Goal: Information Seeking & Learning: Learn about a topic

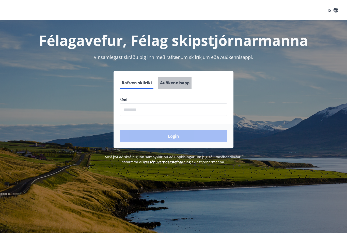
click at [173, 82] on button "Auðkennisapp" at bounding box center [175, 83] width 34 height 12
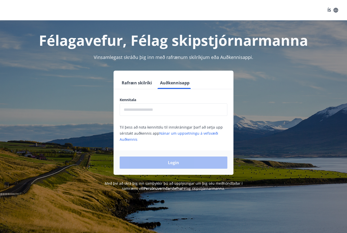
click at [135, 83] on button "Rafræn skilríki" at bounding box center [137, 83] width 34 height 12
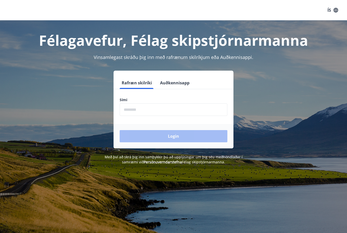
click at [134, 109] on input "phone" at bounding box center [174, 109] width 108 height 12
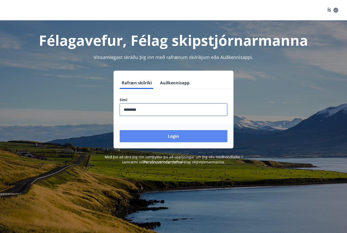
type input "********"
click at [171, 141] on button "Login" at bounding box center [174, 136] width 108 height 12
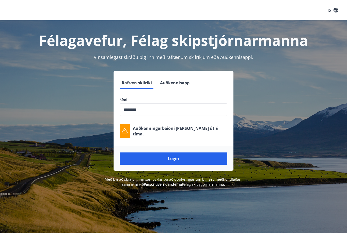
click at [170, 83] on button "Auðkennisapp" at bounding box center [175, 83] width 34 height 12
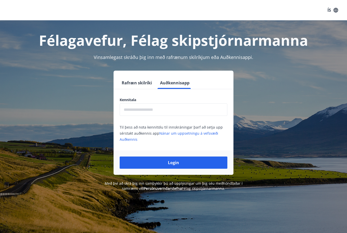
click at [154, 110] on input "text" at bounding box center [174, 109] width 108 height 12
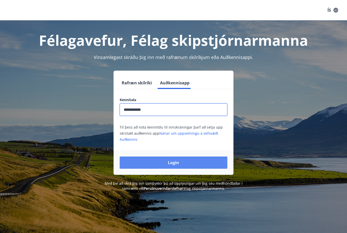
type input "**********"
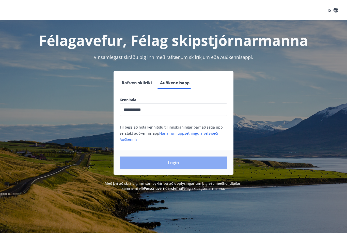
click at [191, 165] on button "Login" at bounding box center [174, 162] width 108 height 12
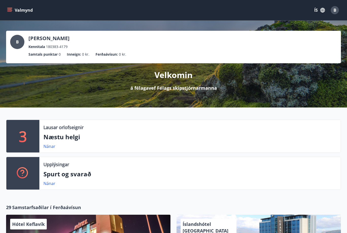
click at [17, 41] on span "B" at bounding box center [17, 42] width 3 height 6
click at [23, 136] on p "3" at bounding box center [23, 135] width 8 height 19
click at [67, 137] on p "Næstu helgi" at bounding box center [189, 137] width 293 height 9
click at [49, 148] on link "Nánar" at bounding box center [49, 146] width 12 height 6
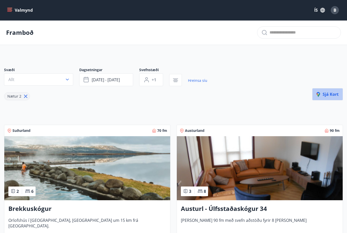
click at [324, 93] on span "Sjá kort" at bounding box center [327, 94] width 22 height 6
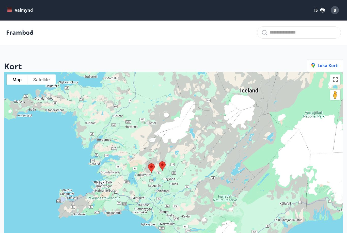
drag, startPoint x: 54, startPoint y: 163, endPoint x: 177, endPoint y: 95, distance: 140.9
click at [177, 95] on div at bounding box center [173, 188] width 339 height 233
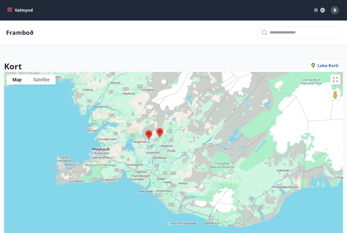
drag, startPoint x: 170, startPoint y: 164, endPoint x: 167, endPoint y: 132, distance: 32.5
click at [167, 132] on div at bounding box center [173, 188] width 339 height 233
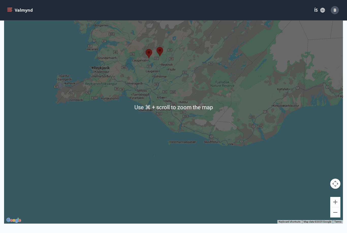
scroll to position [82, 0]
click at [335, 207] on button "Zoom in" at bounding box center [335, 202] width 10 height 10
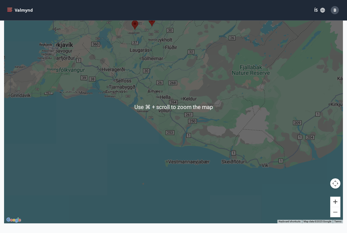
click at [335, 207] on button "Zoom in" at bounding box center [335, 202] width 10 height 10
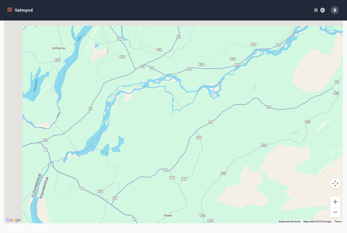
drag, startPoint x: 107, startPoint y: 42, endPoint x: 164, endPoint y: 230, distance: 195.8
click at [167, 223] on div at bounding box center [173, 106] width 339 height 233
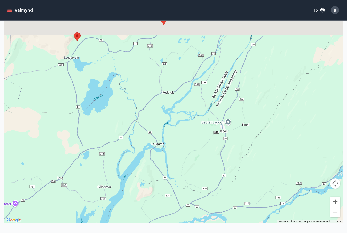
drag, startPoint x: 99, startPoint y: 86, endPoint x: 138, endPoint y: 220, distance: 139.3
click at [138, 220] on div at bounding box center [173, 106] width 339 height 233
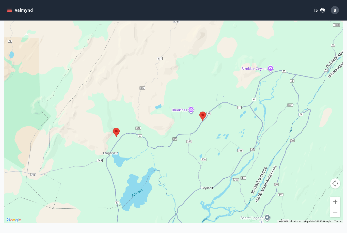
drag, startPoint x: 104, startPoint y: 63, endPoint x: 138, endPoint y: 139, distance: 83.3
click at [138, 139] on div at bounding box center [173, 106] width 339 height 233
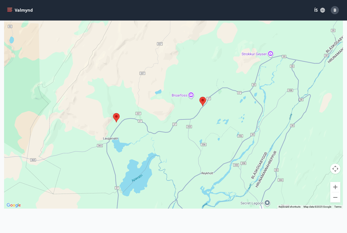
scroll to position [98, 0]
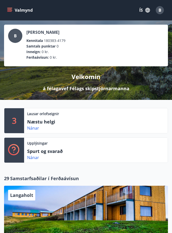
click at [10, 6] on button "Valmynd" at bounding box center [20, 10] width 29 height 9
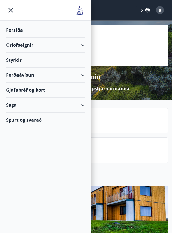
click at [20, 44] on div "Orlofseignir" at bounding box center [45, 45] width 79 height 15
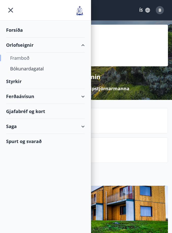
click at [24, 60] on div "Framboð" at bounding box center [45, 58] width 71 height 11
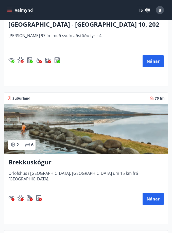
scroll to position [173, 0]
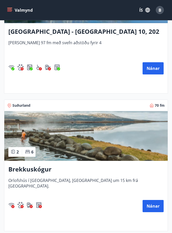
click at [73, 148] on img at bounding box center [86, 136] width 164 height 50
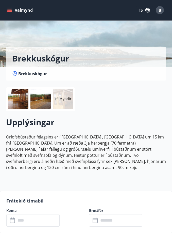
scroll to position [30, 0]
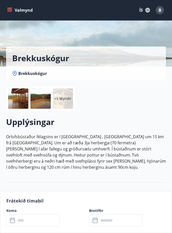
click at [62, 99] on p "+5 Myndir" at bounding box center [62, 98] width 17 height 5
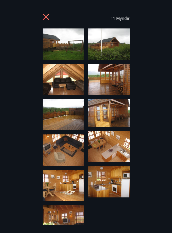
scroll to position [73, 0]
click at [48, 17] on icon at bounding box center [47, 17] width 8 height 8
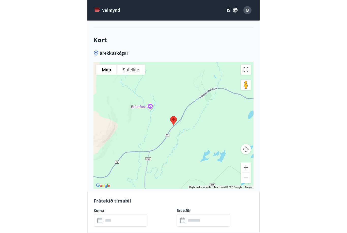
scroll to position [530, 0]
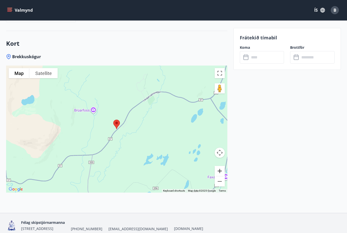
click at [219, 167] on button "Zoom in" at bounding box center [220, 171] width 10 height 10
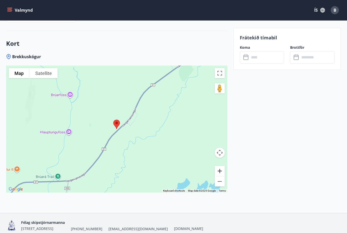
click at [219, 166] on button "Zoom in" at bounding box center [220, 171] width 10 height 10
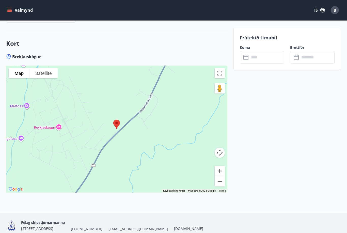
click at [219, 166] on button "Zoom in" at bounding box center [220, 171] width 10 height 10
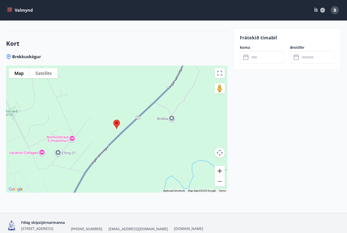
click at [219, 166] on button "Zoom in" at bounding box center [220, 171] width 10 height 10
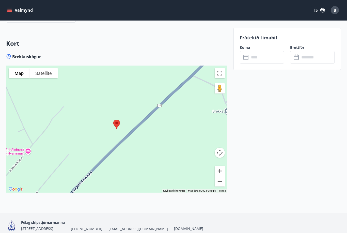
click at [220, 166] on button "Zoom in" at bounding box center [220, 171] width 10 height 10
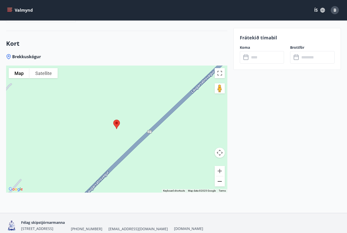
click at [221, 177] on button "Zoom out" at bounding box center [220, 181] width 10 height 10
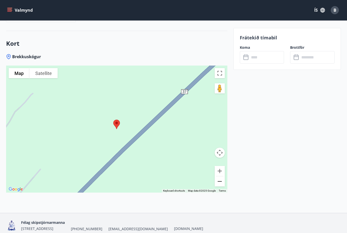
click at [221, 177] on button "Zoom out" at bounding box center [220, 181] width 10 height 10
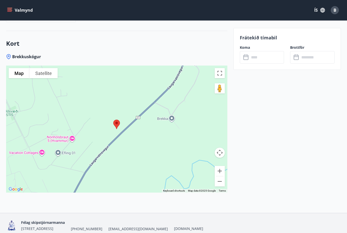
click at [154, 147] on div at bounding box center [116, 129] width 221 height 127
click at [220, 178] on button "Zoom out" at bounding box center [220, 181] width 10 height 10
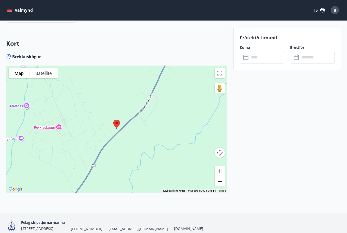
click at [220, 176] on button "Zoom out" at bounding box center [220, 181] width 10 height 10
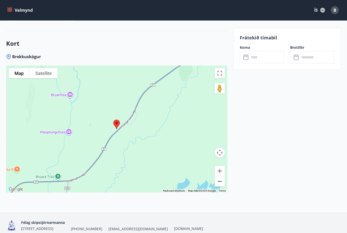
click at [219, 176] on button "Zoom out" at bounding box center [220, 181] width 10 height 10
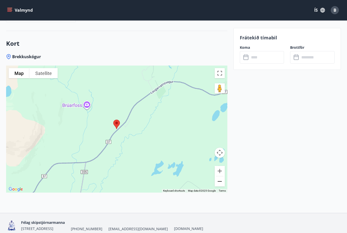
click at [219, 176] on button "Zoom out" at bounding box center [220, 181] width 10 height 10
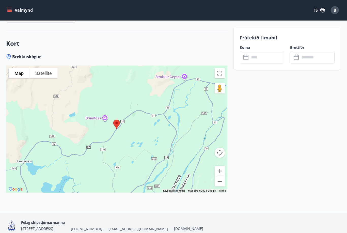
click at [148, 157] on div at bounding box center [116, 129] width 221 height 127
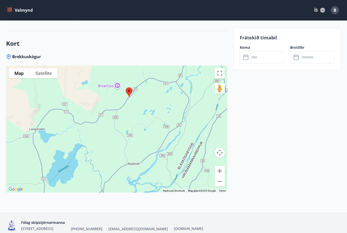
drag, startPoint x: 125, startPoint y: 144, endPoint x: 135, endPoint y: 123, distance: 23.7
click at [135, 123] on div at bounding box center [116, 129] width 221 height 127
click at [219, 166] on button "Zoom in" at bounding box center [220, 171] width 10 height 10
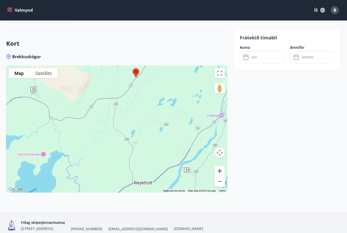
click at [219, 166] on button "Zoom in" at bounding box center [220, 171] width 10 height 10
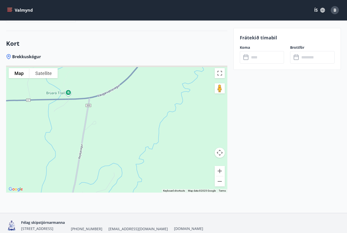
drag, startPoint x: 166, startPoint y: 77, endPoint x: 137, endPoint y: 206, distance: 132.4
click at [137, 206] on div "Brekkuskógur To navigate the map with touch gestures double-tap and hold your f…" at bounding box center [116, 133] width 221 height 159
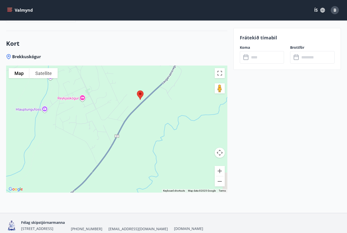
drag, startPoint x: 143, startPoint y: 103, endPoint x: 100, endPoint y: 199, distance: 105.3
click at [100, 199] on div "Brekkuskógur To navigate the map with touch gestures double-tap and hold your f…" at bounding box center [116, 133] width 221 height 159
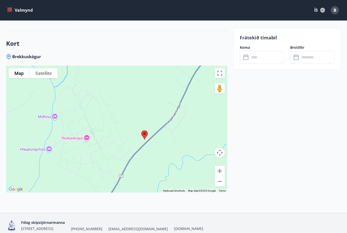
drag, startPoint x: 148, startPoint y: 123, endPoint x: 154, endPoint y: 160, distance: 37.8
click at [154, 160] on div at bounding box center [116, 129] width 221 height 127
click at [218, 166] on button "Zoom in" at bounding box center [220, 171] width 10 height 10
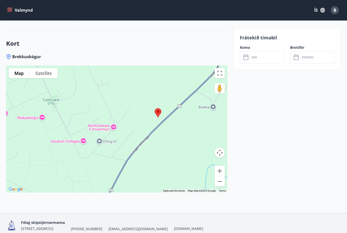
drag, startPoint x: 180, startPoint y: 165, endPoint x: 164, endPoint y: 132, distance: 36.7
click at [164, 132] on div at bounding box center [116, 129] width 221 height 127
click at [219, 166] on button "Zoom in" at bounding box center [220, 171] width 10 height 10
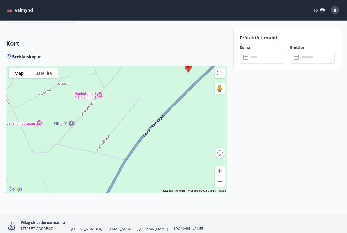
drag, startPoint x: 195, startPoint y: 157, endPoint x: 184, endPoint y: 123, distance: 36.0
click at [184, 123] on div at bounding box center [116, 129] width 221 height 127
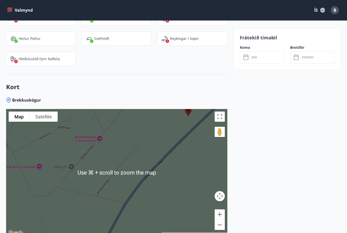
scroll to position [486, 0]
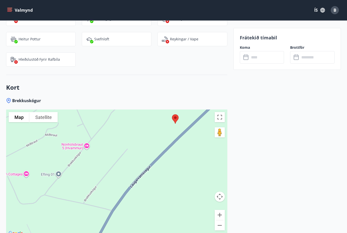
drag, startPoint x: 168, startPoint y: 135, endPoint x: 154, endPoint y: 141, distance: 15.1
click at [154, 141] on div at bounding box center [116, 172] width 221 height 127
click at [42, 112] on button "Satellite" at bounding box center [43, 117] width 28 height 10
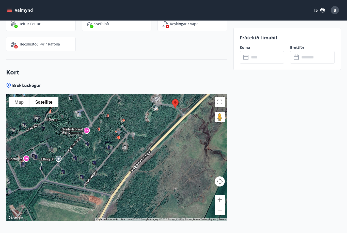
scroll to position [502, 0]
